Goal: Check status: Check status

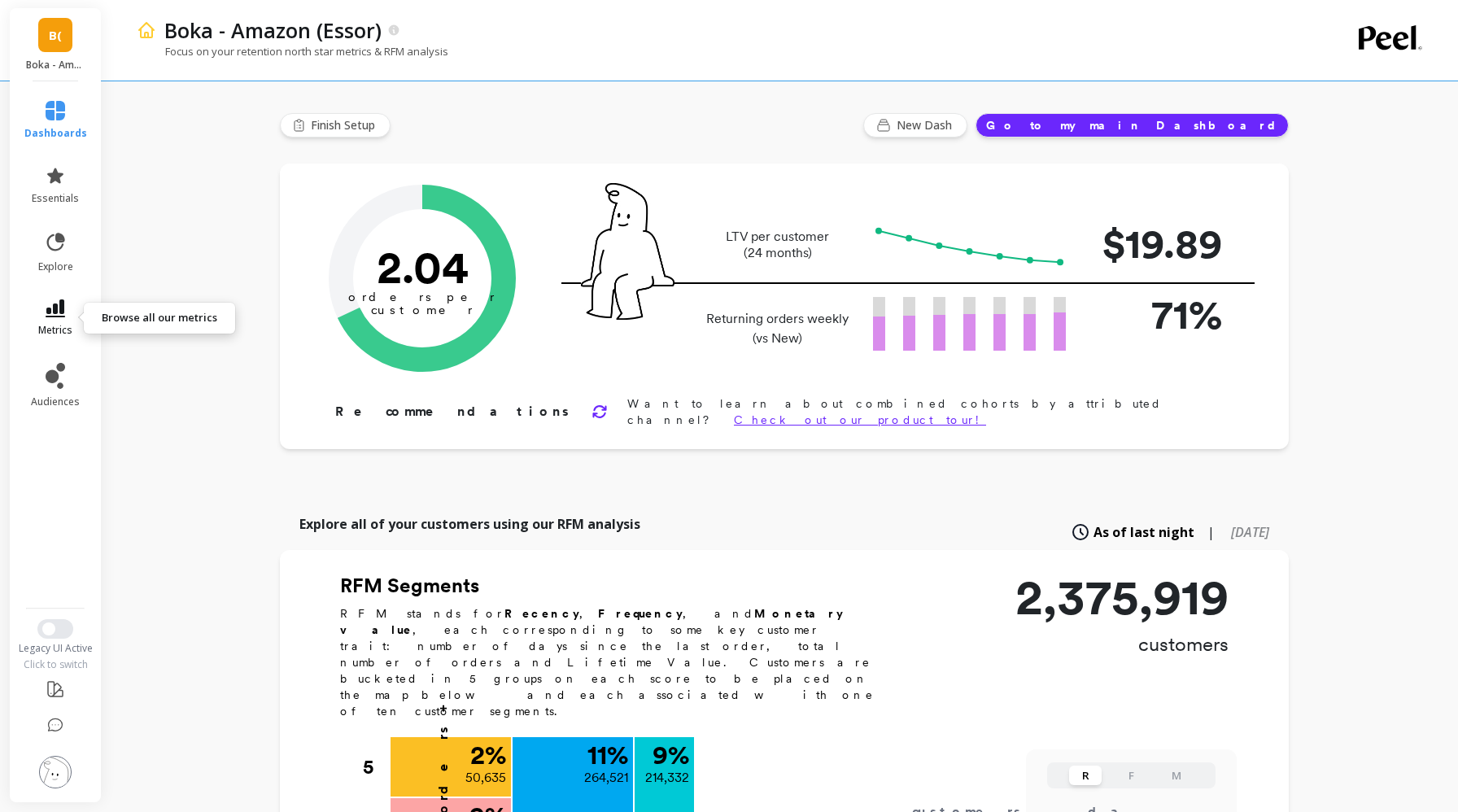
click at [57, 319] on link "metrics" at bounding box center [55, 318] width 62 height 38
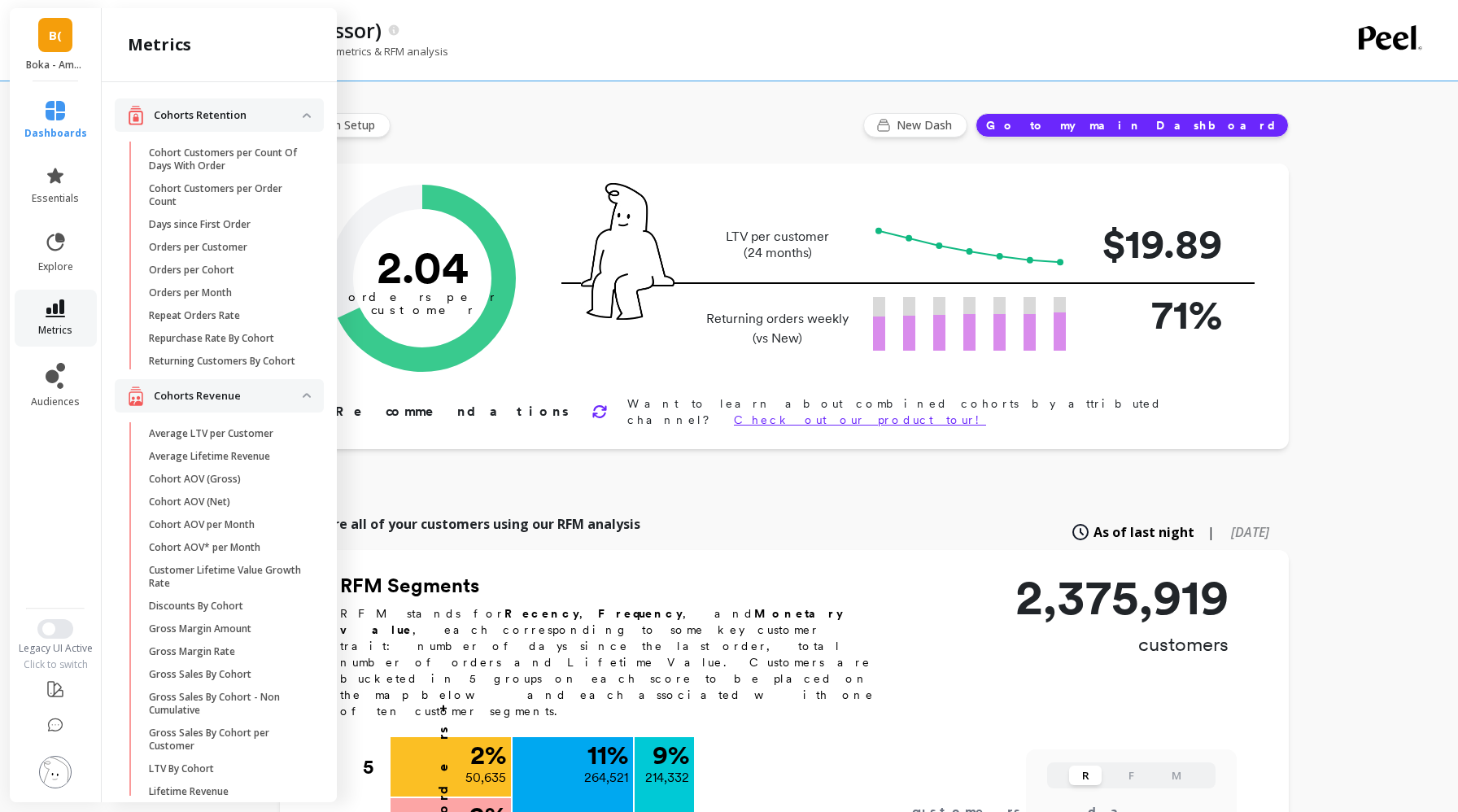
scroll to position [923, 0]
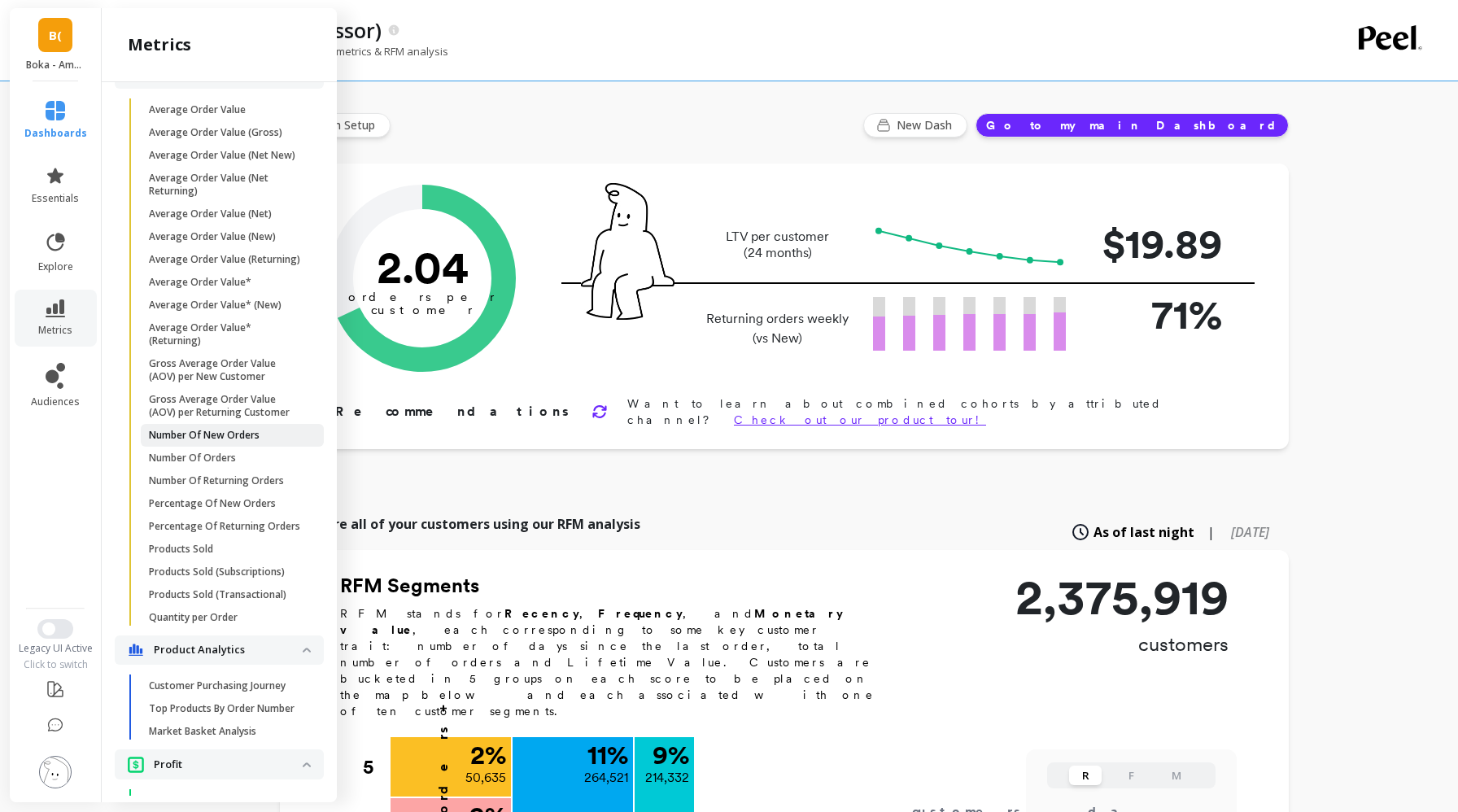
click at [227, 444] on link "Number Of New Orders" at bounding box center [232, 435] width 183 height 23
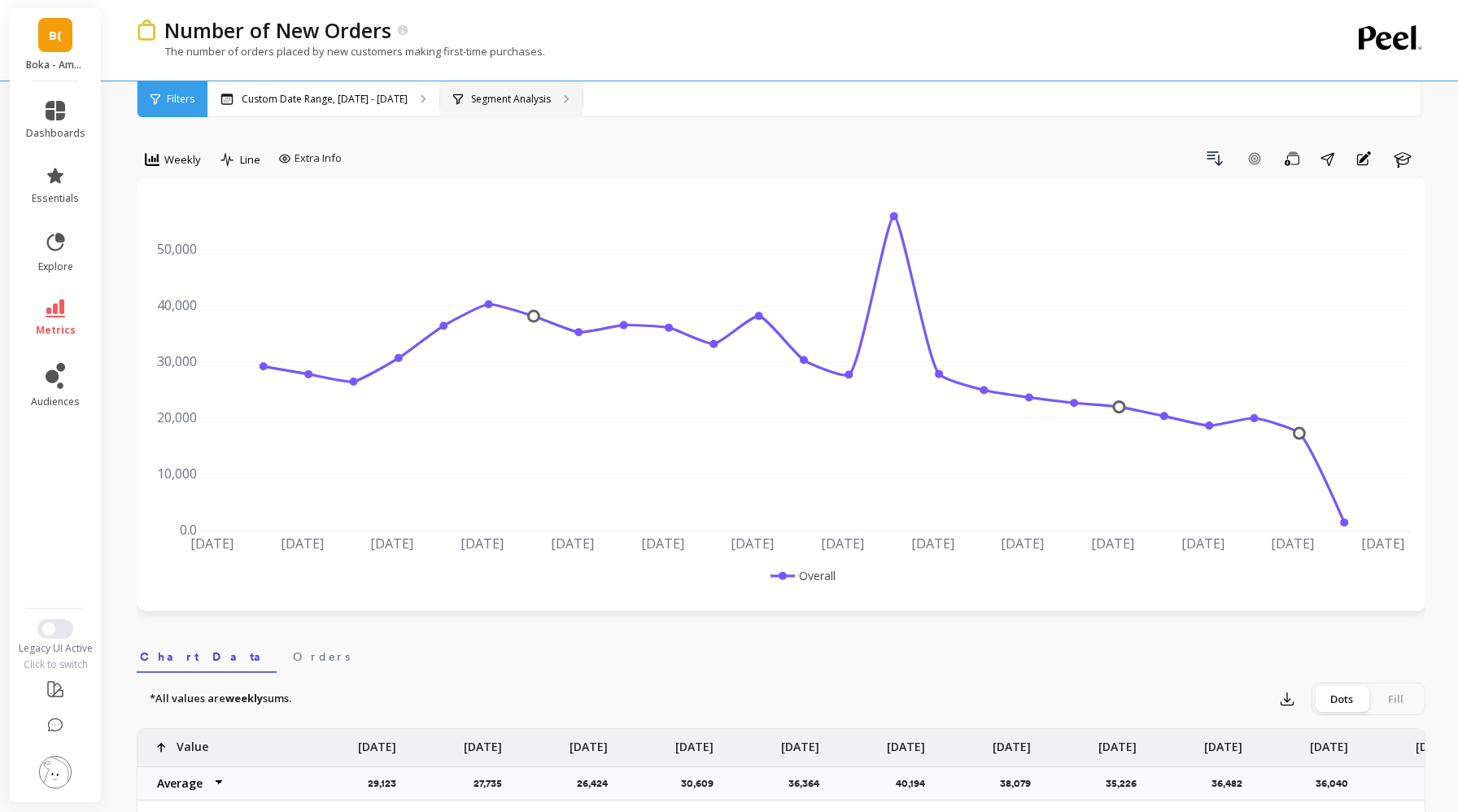
click at [521, 94] on p "Segment Analysis" at bounding box center [510, 99] width 80 height 13
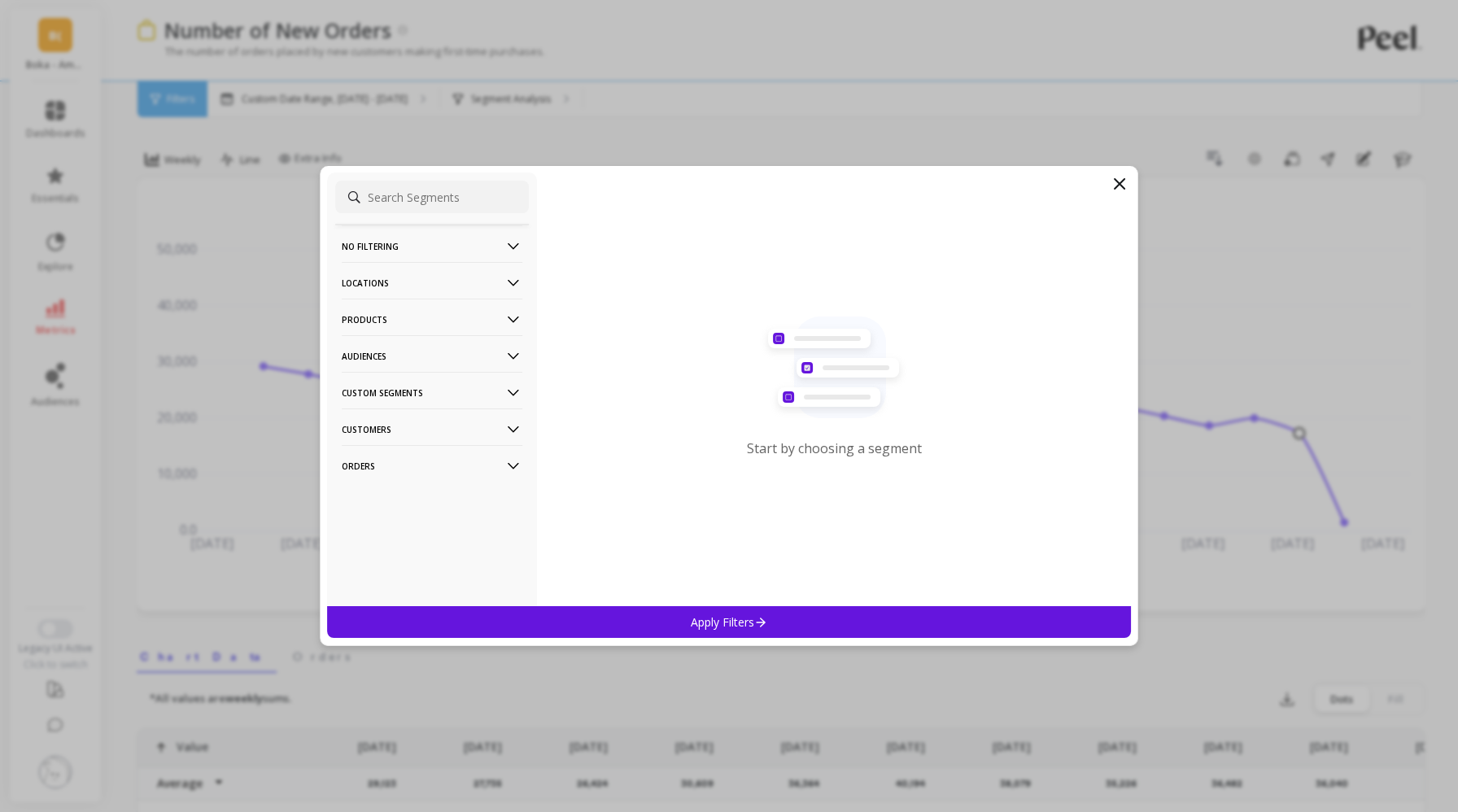
click at [418, 314] on p "Products" at bounding box center [432, 319] width 181 height 41
click at [401, 362] on div "ASIN" at bounding box center [432, 351] width 194 height 26
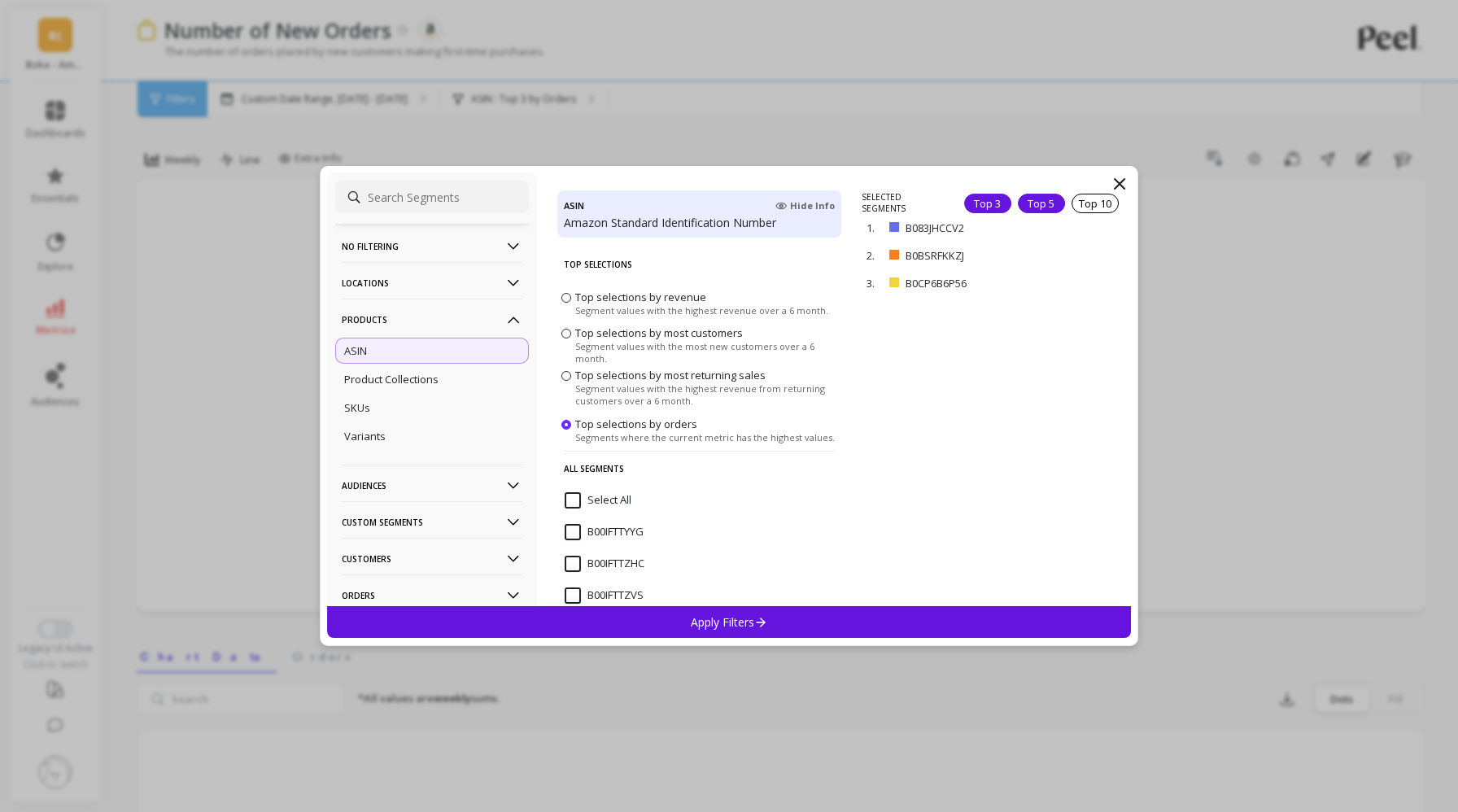
click at [1052, 197] on div "Top 5" at bounding box center [1042, 204] width 47 height 19
click at [806, 626] on div "Apply Filters" at bounding box center [728, 622] width 804 height 32
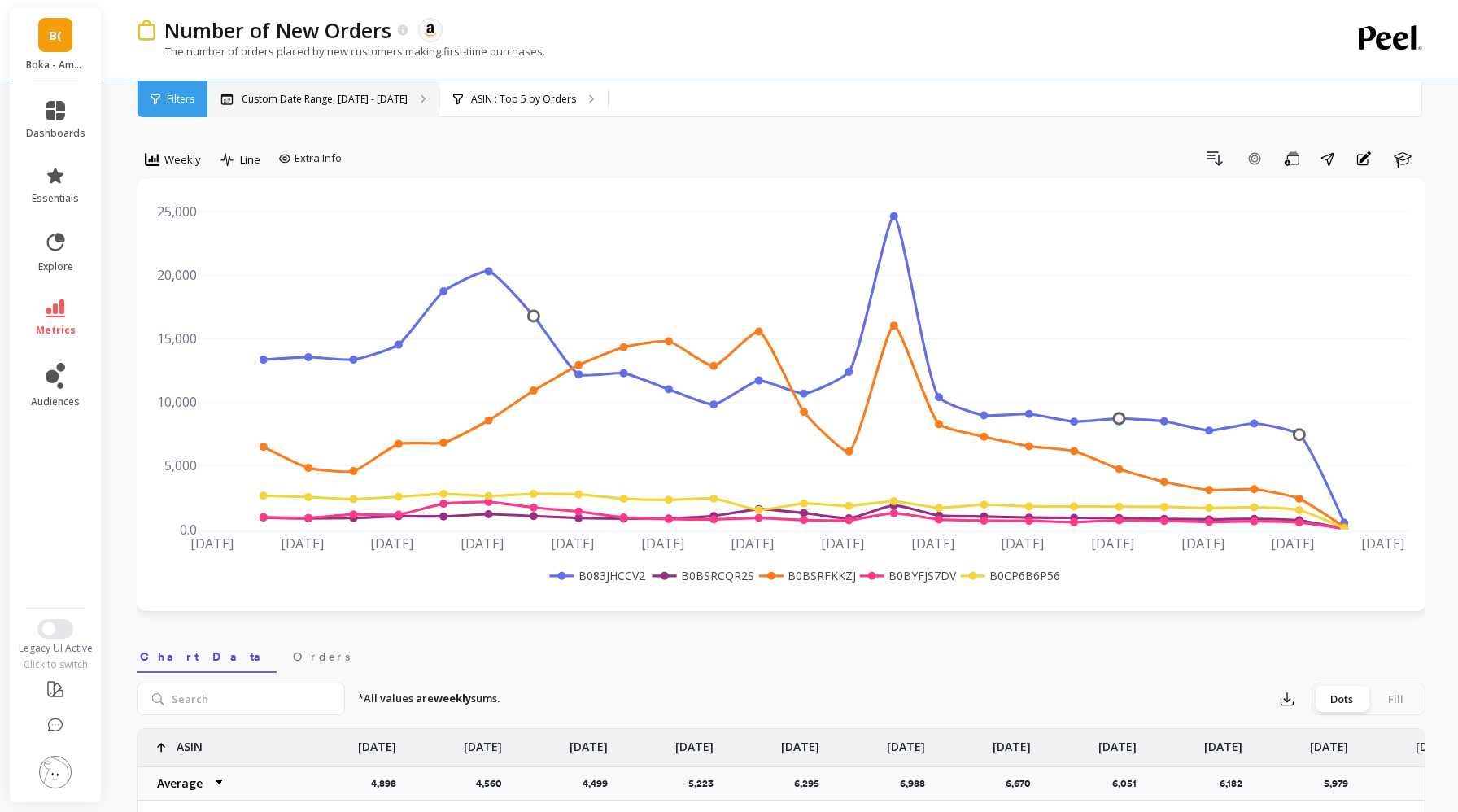
click at [360, 99] on p "Custom Date Range, [DATE] - [DATE]" at bounding box center [324, 99] width 166 height 13
click at [178, 153] on span "Weekly" at bounding box center [183, 160] width 37 height 16
click at [185, 216] on div "Daily" at bounding box center [197, 227] width 112 height 28
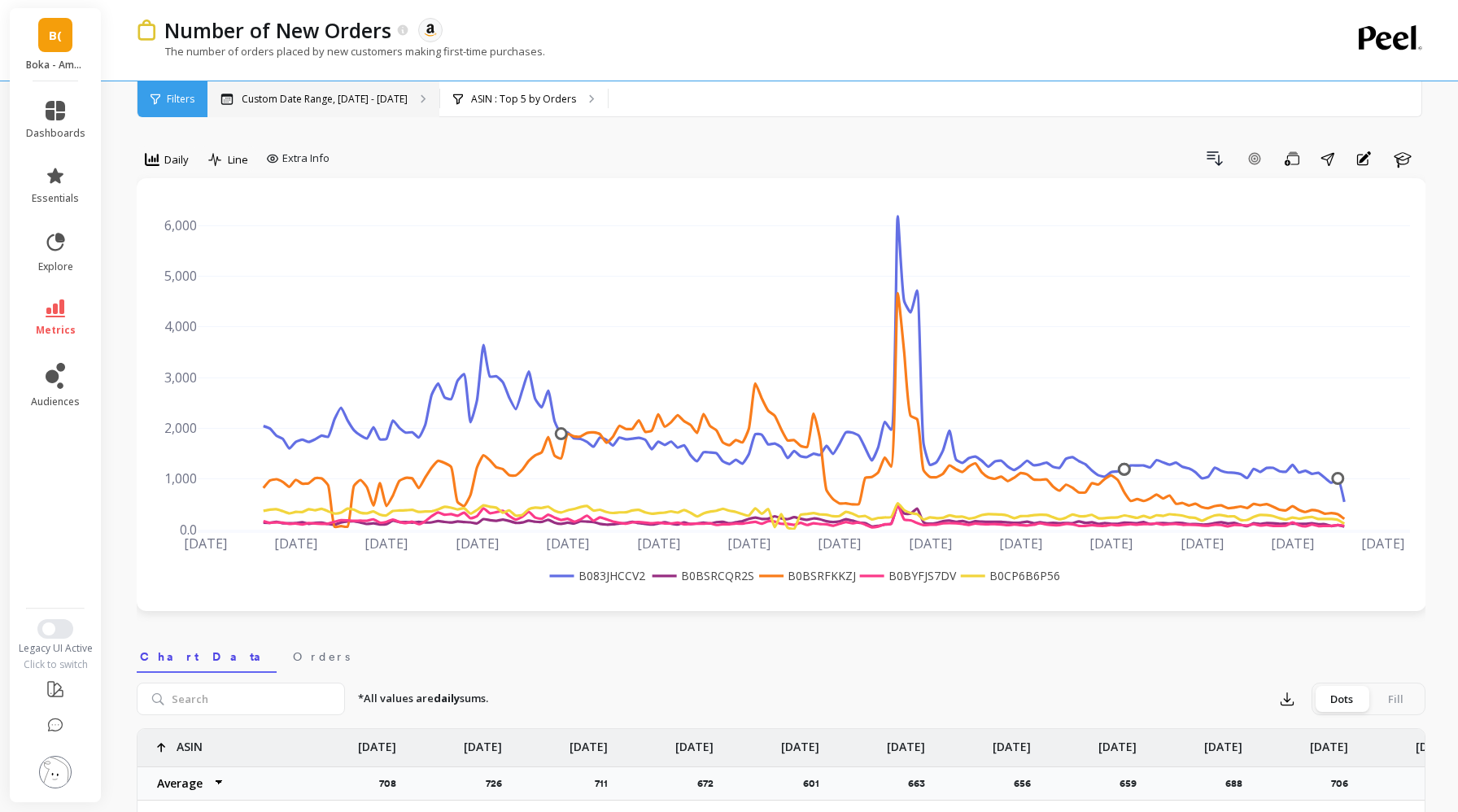
click at [346, 99] on p "Custom Date Range, [DATE] - [DATE]" at bounding box center [324, 99] width 166 height 13
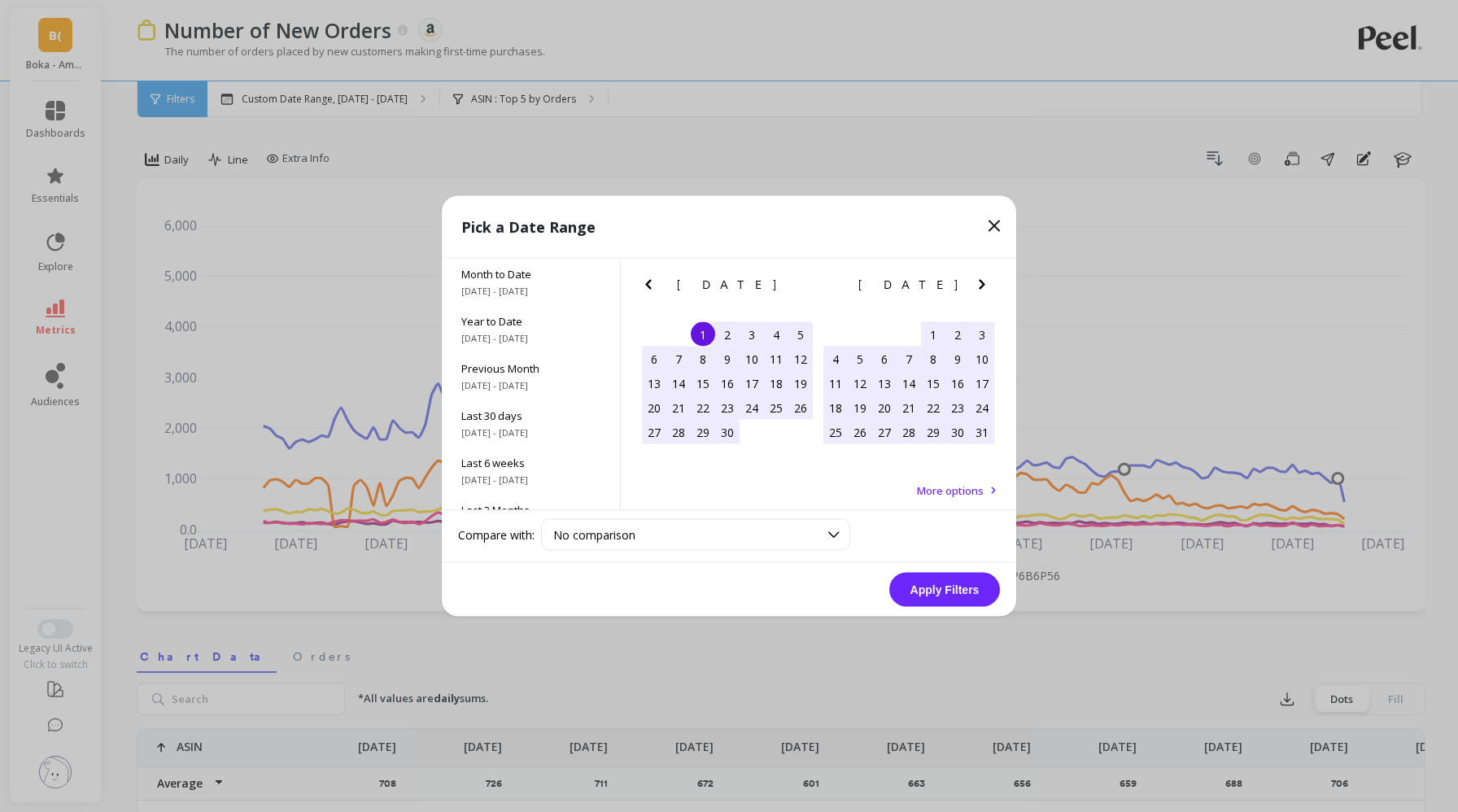
click at [705, 331] on div "1" at bounding box center [704, 334] width 25 height 25
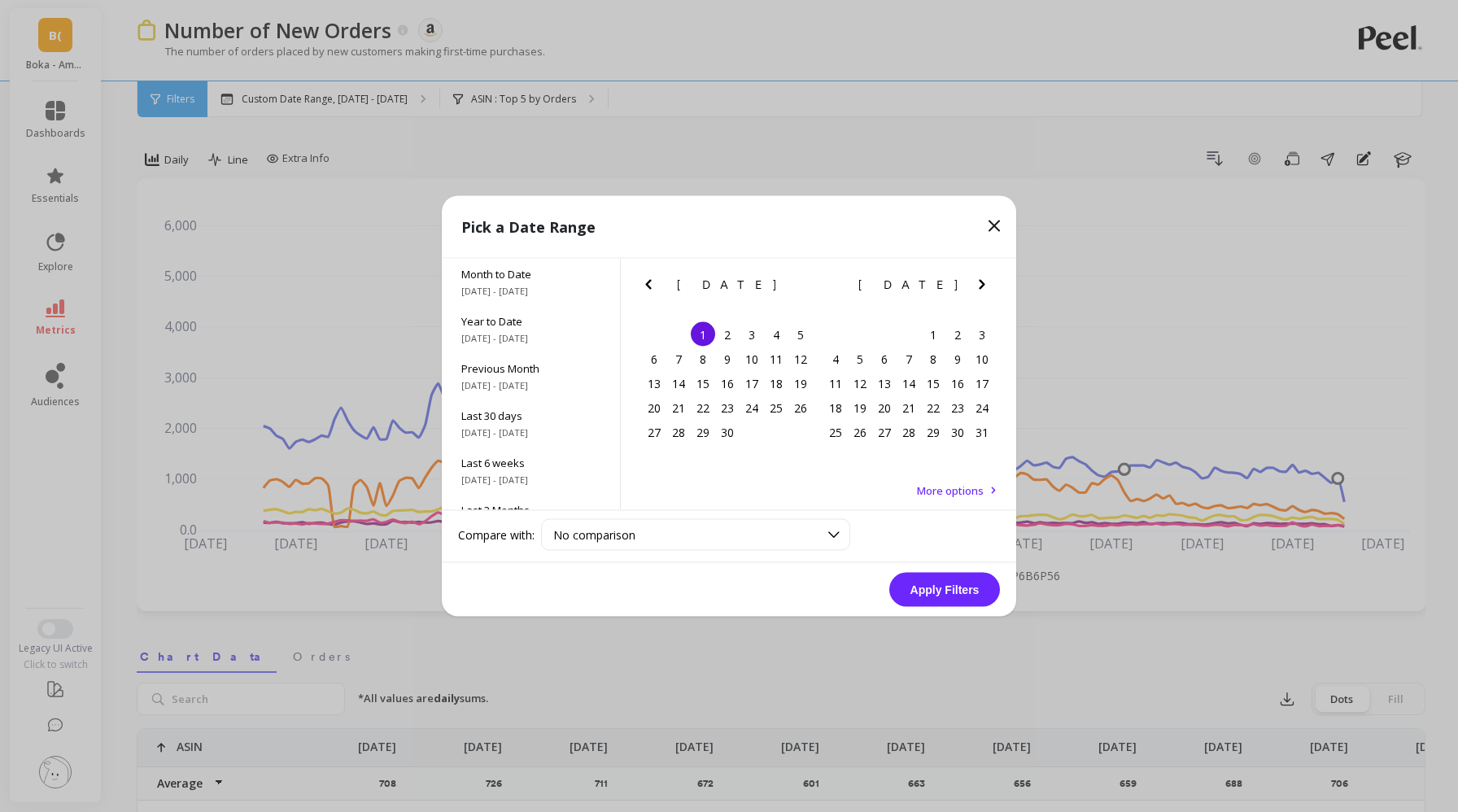
click at [981, 284] on icon "Next Month" at bounding box center [982, 284] width 19 height 19
click at [980, 284] on icon "Next Month" at bounding box center [982, 284] width 19 height 19
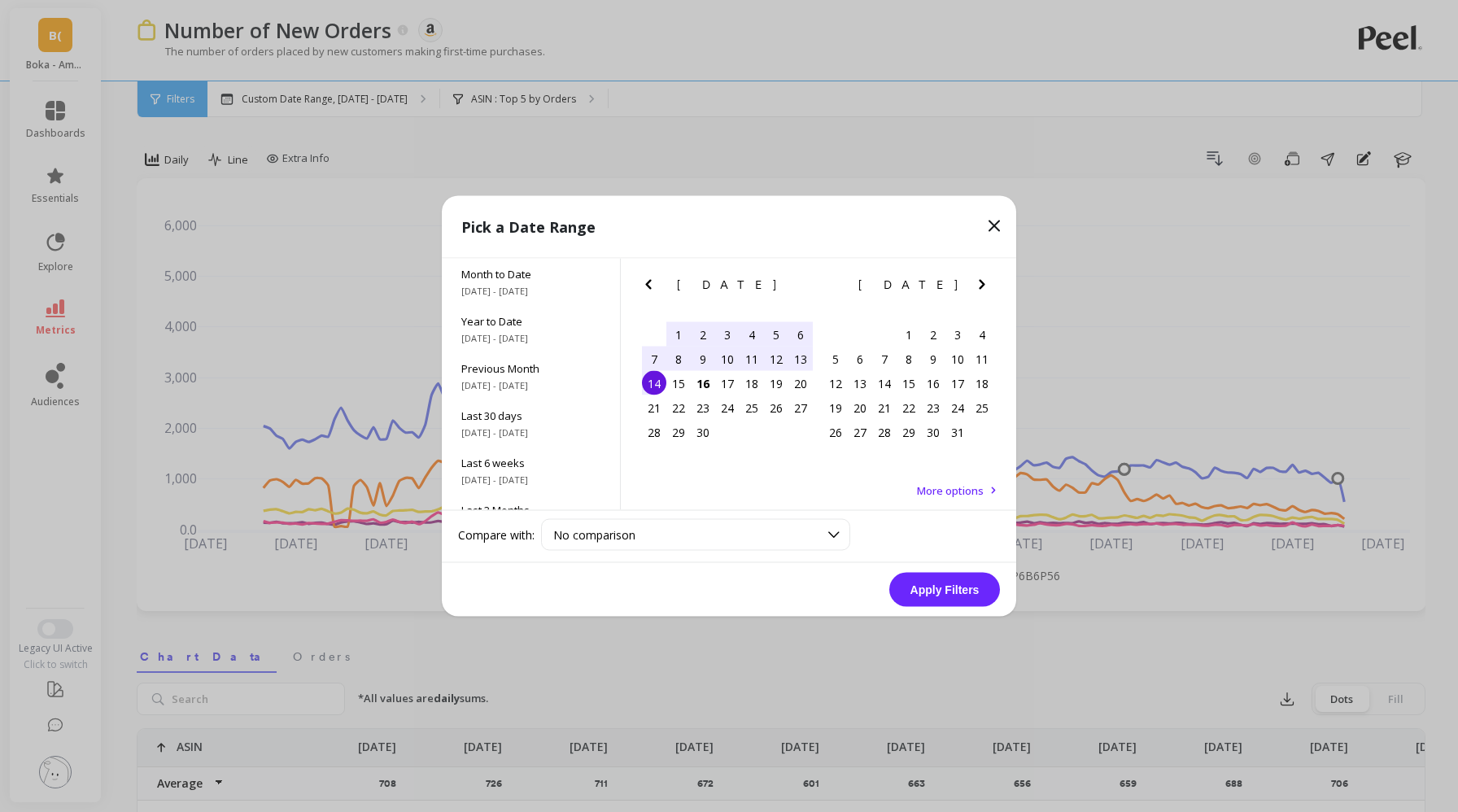
click at [658, 380] on div "14" at bounding box center [654, 384] width 25 height 25
click at [952, 582] on button "Apply Filters" at bounding box center [945, 589] width 111 height 34
